Goal: Task Accomplishment & Management: Use online tool/utility

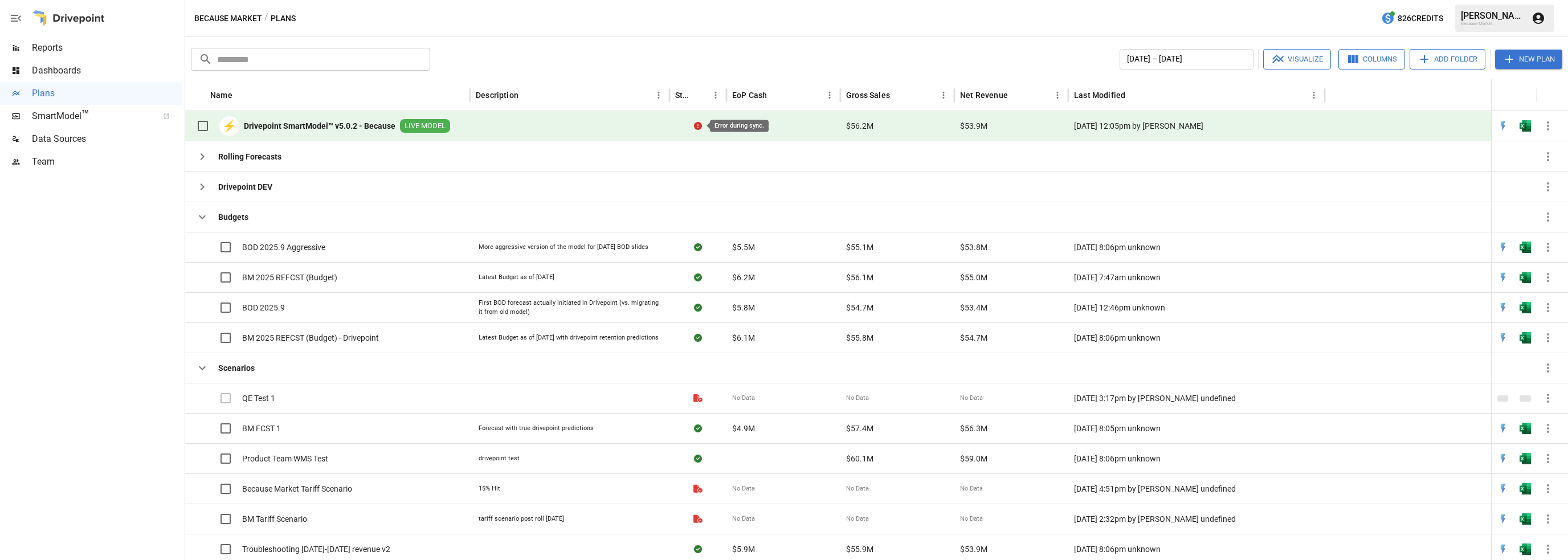
click at [699, 125] on icon "Error during sync." at bounding box center [698, 125] width 8 height 8
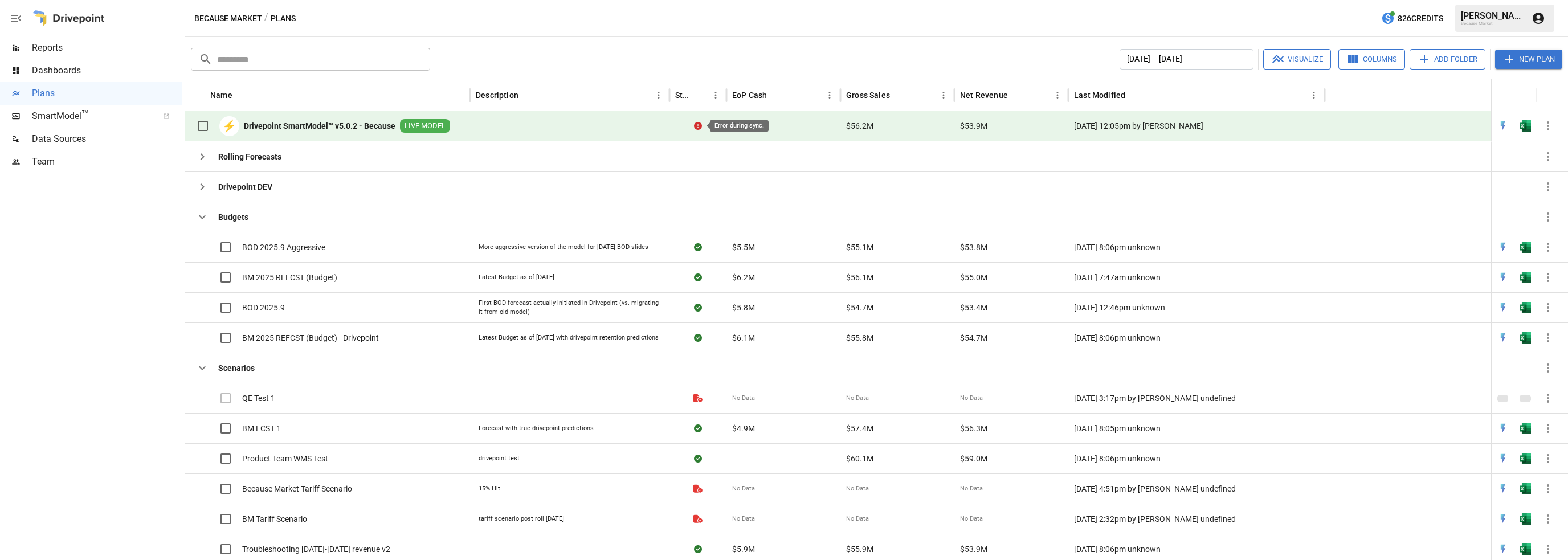
click at [699, 125] on icon "Error during sync." at bounding box center [698, 125] width 8 height 8
click at [1545, 126] on icon "button" at bounding box center [1548, 126] width 14 height 14
click at [1508, 172] on div "Sync to Web App" at bounding box center [1511, 173] width 60 height 14
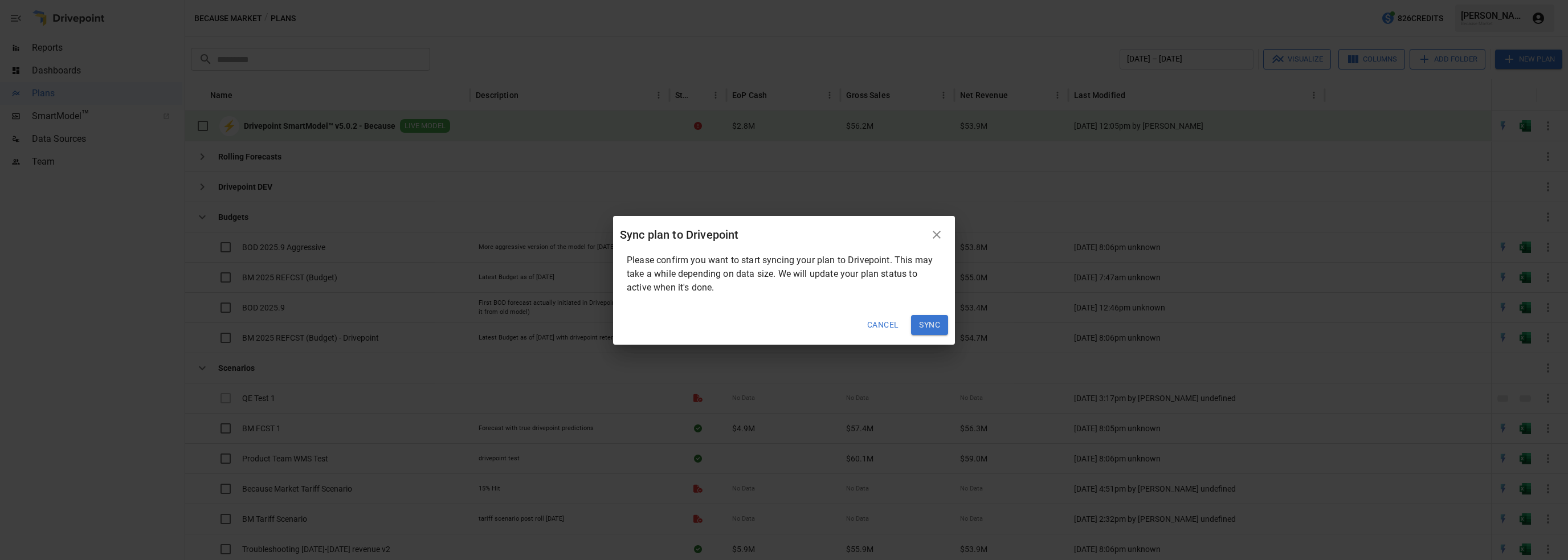
click at [931, 325] on button "Sync" at bounding box center [929, 325] width 37 height 20
